Goal: Task Accomplishment & Management: Use online tool/utility

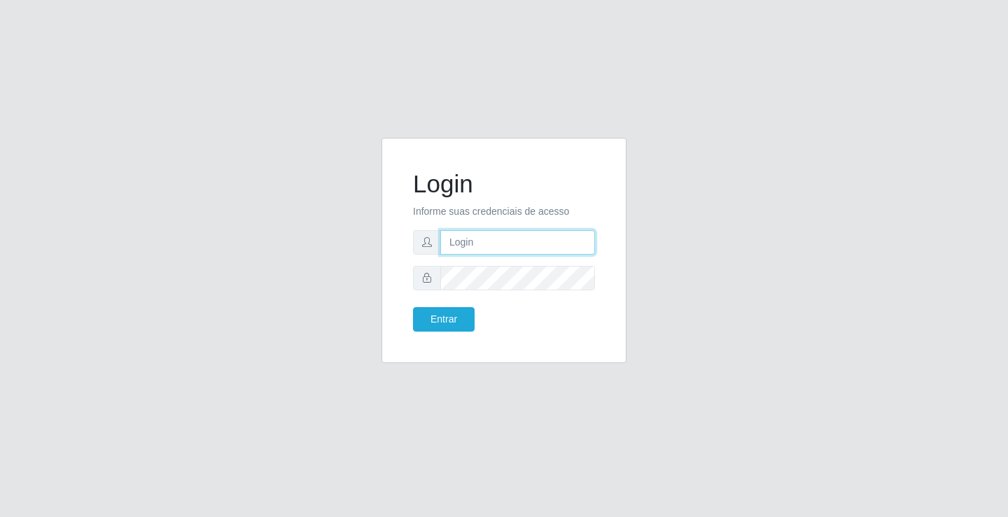
click at [505, 242] on input "text" at bounding box center [517, 242] width 155 height 25
type input "[PERSON_NAME]"
click at [413, 307] on button "Entrar" at bounding box center [444, 319] width 62 height 25
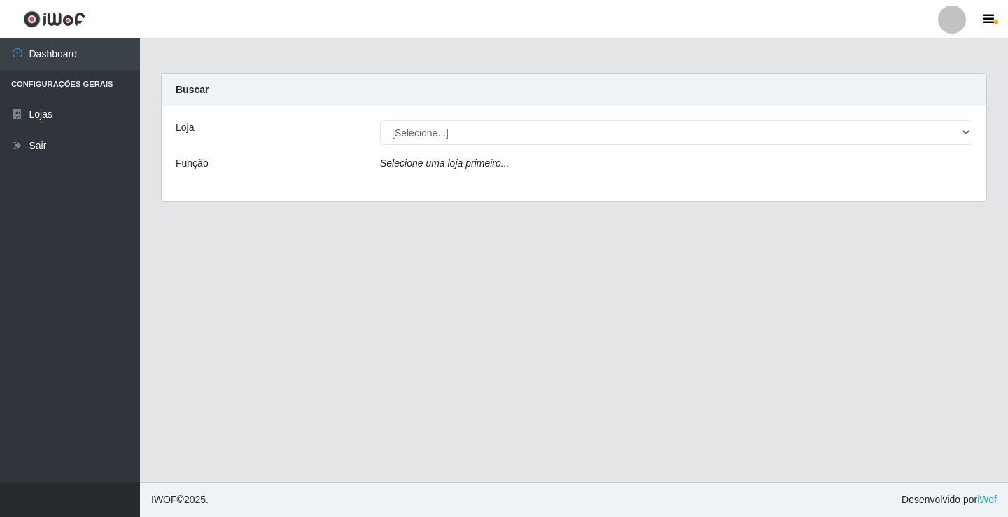
click at [431, 146] on div "Loja [Selecione...] Ideal - Conceição Função Selecione uma loja primeiro..." at bounding box center [574, 153] width 825 height 95
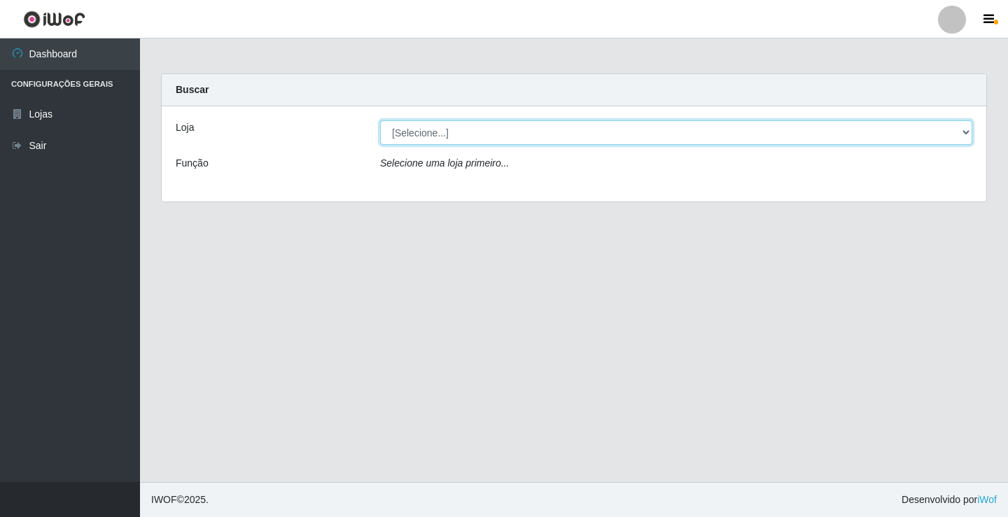
drag, startPoint x: 438, startPoint y: 133, endPoint x: 440, endPoint y: 141, distance: 7.8
click at [438, 133] on select "[Selecione...] Ideal - Conceição" at bounding box center [676, 132] width 592 height 25
select select "231"
click at [380, 120] on select "[Selecione...] Ideal - Conceição" at bounding box center [676, 132] width 592 height 25
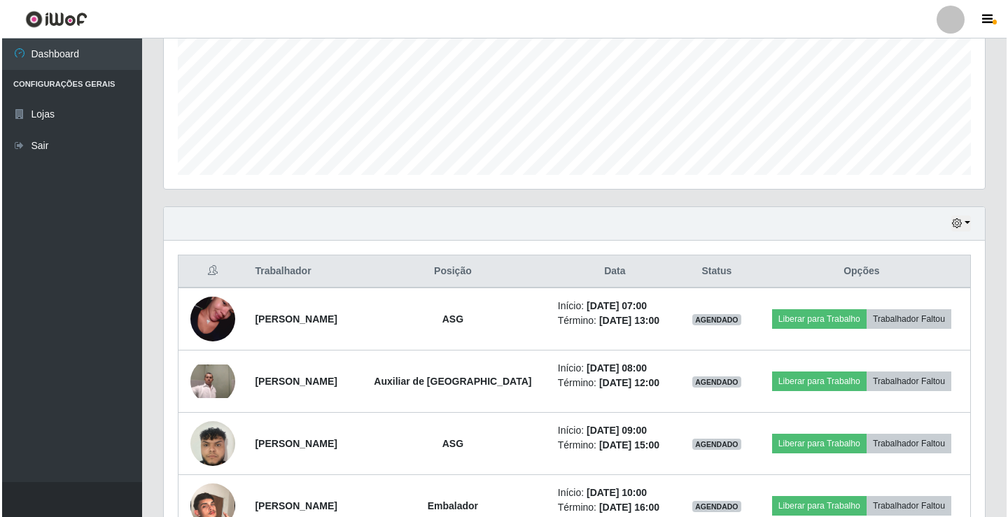
scroll to position [350, 0]
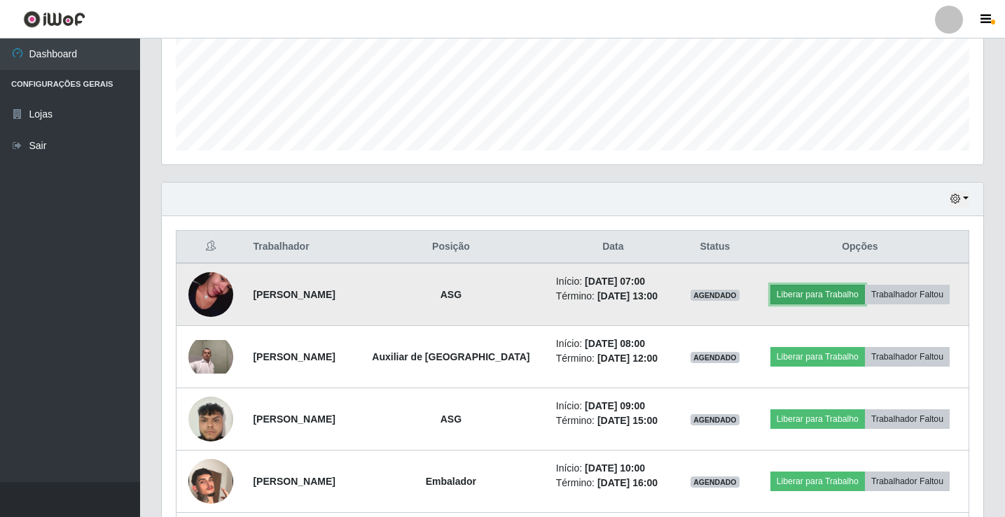
click at [808, 293] on button "Liberar para Trabalho" at bounding box center [817, 295] width 95 height 20
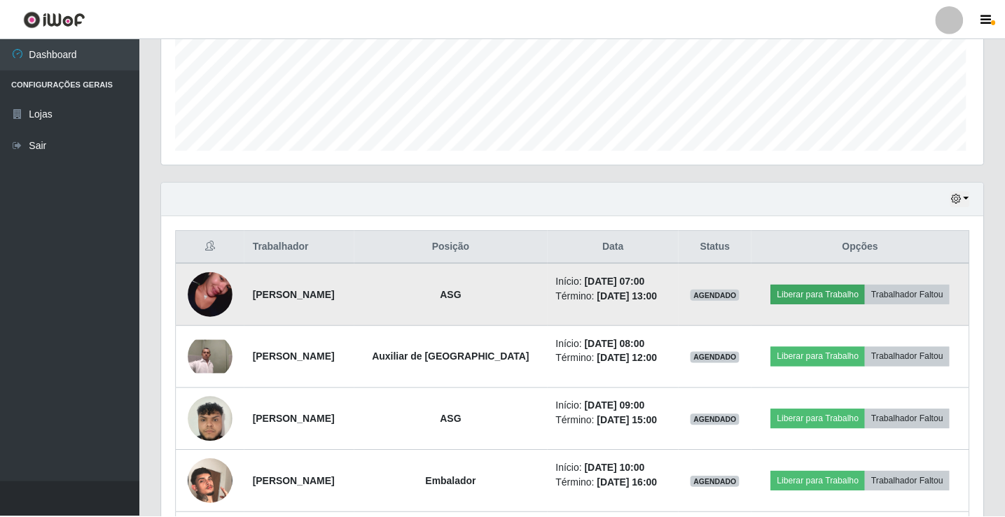
scroll to position [291, 814]
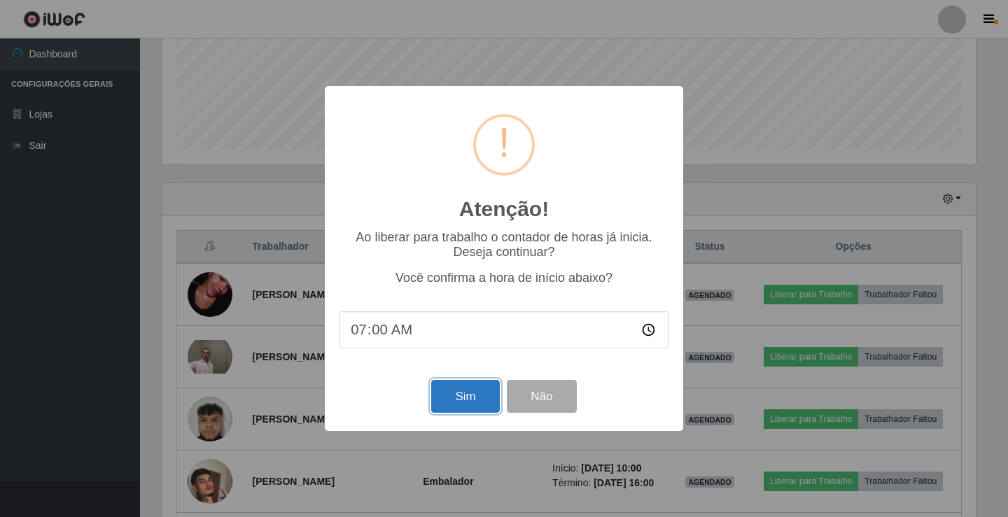
click at [463, 407] on button "Sim" at bounding box center [465, 396] width 68 height 33
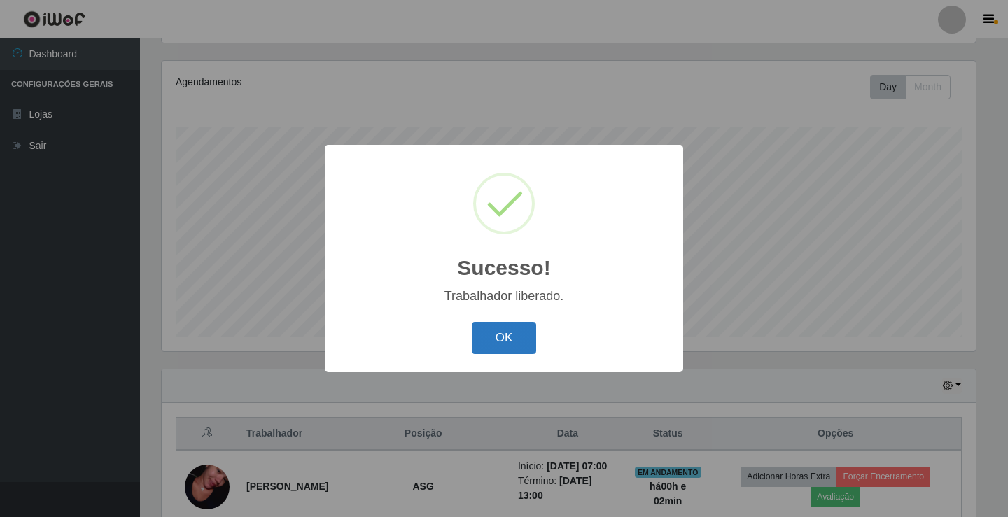
click at [485, 346] on button "OK" at bounding box center [504, 338] width 65 height 33
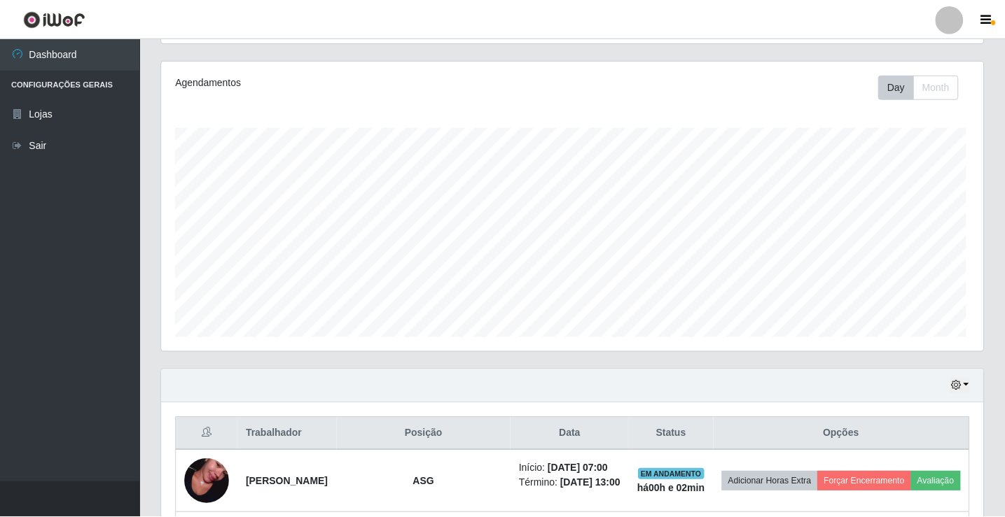
scroll to position [291, 821]
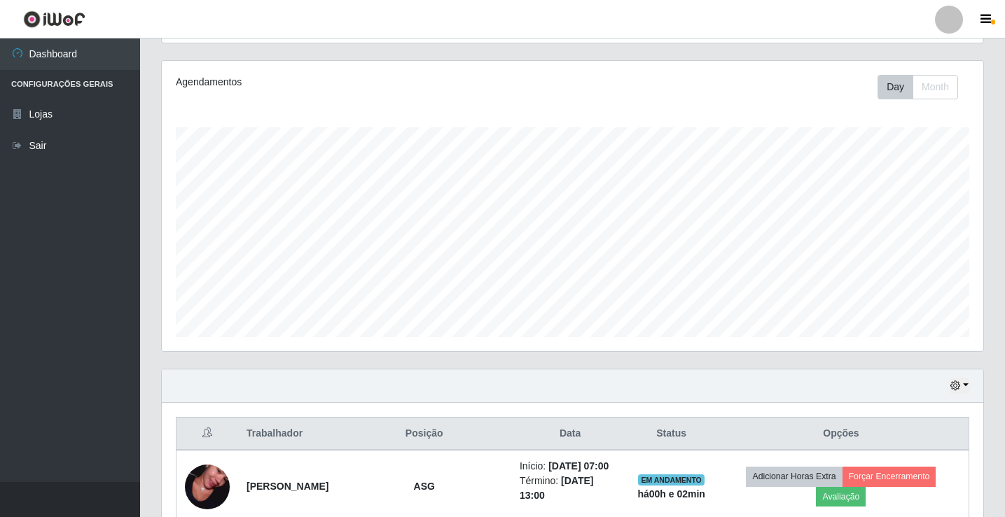
click at [946, 27] on div at bounding box center [949, 20] width 28 height 28
drag, startPoint x: 919, startPoint y: 123, endPoint x: 918, endPoint y: 113, distance: 9.9
click at [919, 122] on div "Perfil Alterar Senha Sair" at bounding box center [914, 79] width 112 height 89
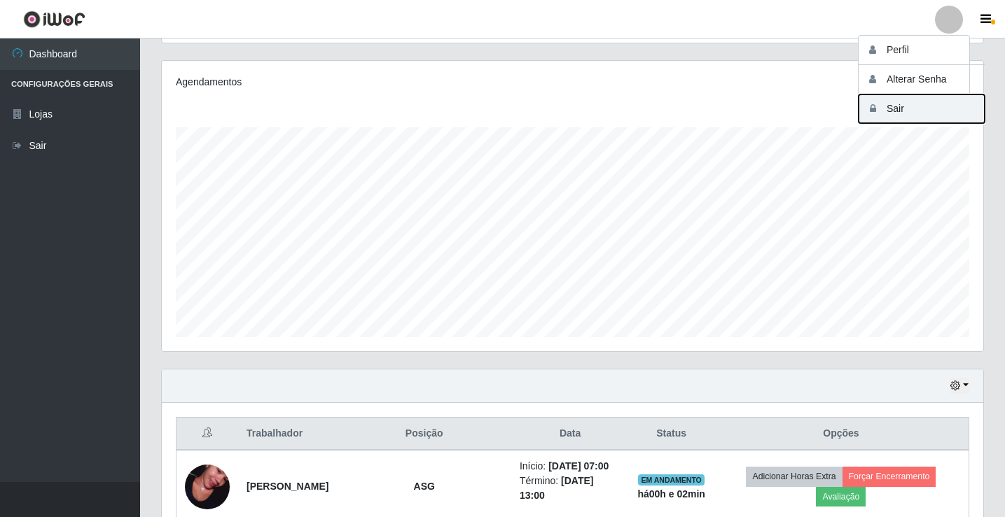
click at [915, 111] on button "Sair" at bounding box center [921, 109] width 126 height 29
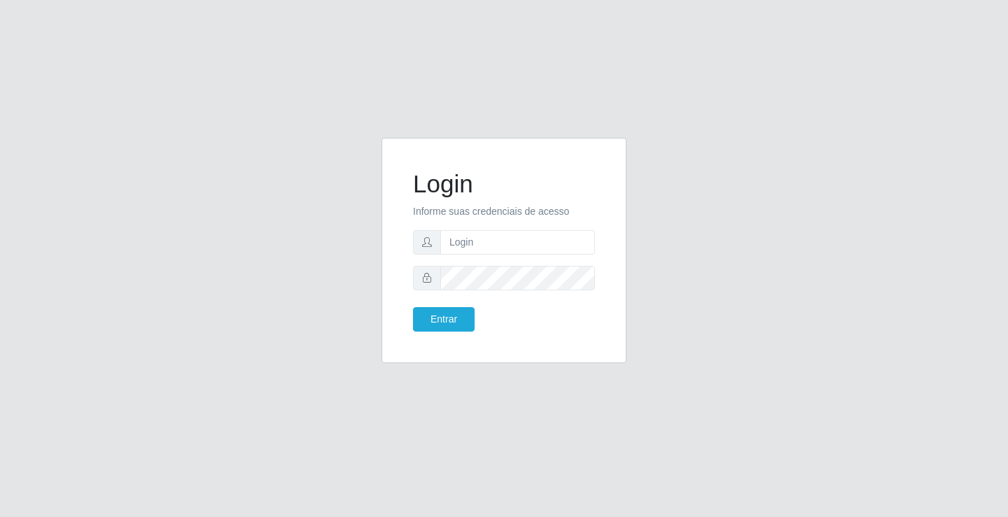
click at [685, 107] on div "Login Informe suas credenciais de acesso Entrar" at bounding box center [504, 258] width 1008 height 517
